Goal: Understand process/instructions: Learn how to perform a task or action

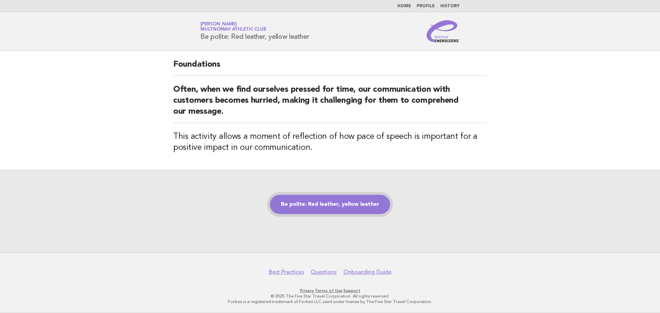
click at [359, 207] on link "Be polite: Red leather, yellow leather" at bounding box center [330, 204] width 120 height 19
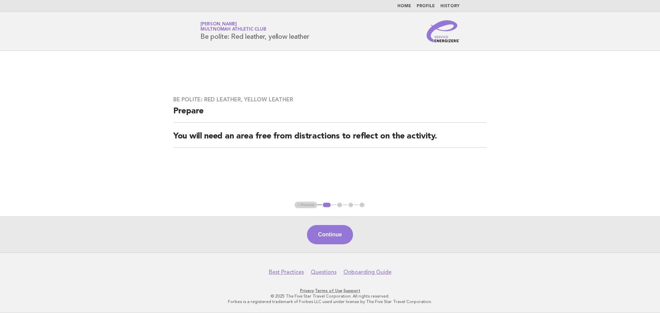
click at [341, 234] on button "Continue" at bounding box center [330, 234] width 46 height 19
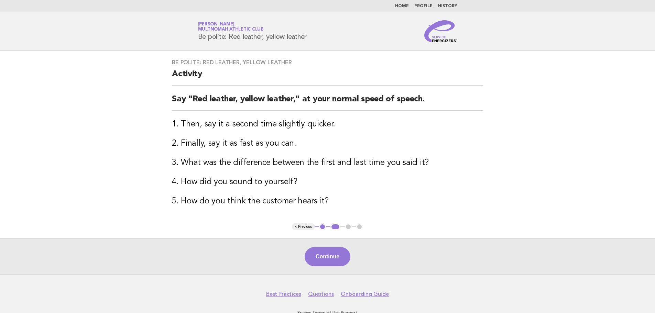
click at [426, 212] on div "Be polite: Red leather, yellow leather Activity Say "Red leather, yellow leathe…" at bounding box center [327, 137] width 327 height 172
click at [337, 259] on button "Continue" at bounding box center [327, 256] width 46 height 19
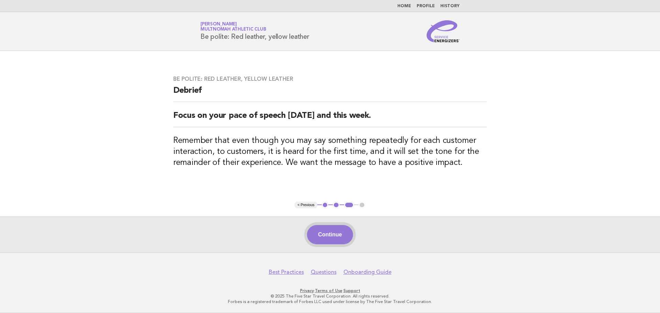
click at [337, 242] on button "Continue" at bounding box center [330, 234] width 46 height 19
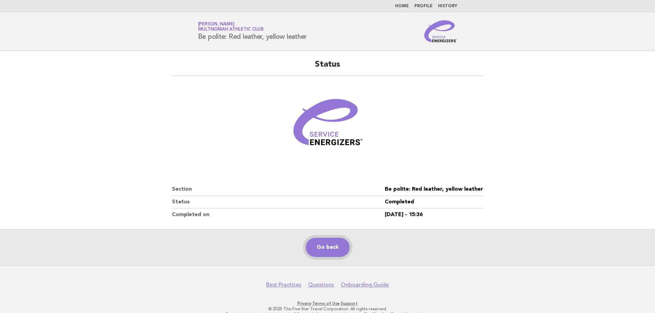
click at [332, 249] on link "Go back" at bounding box center [327, 247] width 44 height 19
